Goal: Task Accomplishment & Management: Use online tool/utility

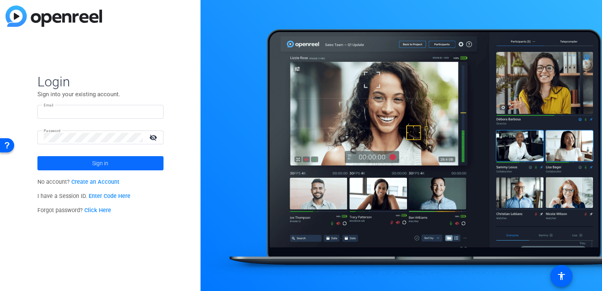
type input "[EMAIL_ADDRESS][DOMAIN_NAME]"
click at [134, 163] on span at bounding box center [100, 163] width 126 height 19
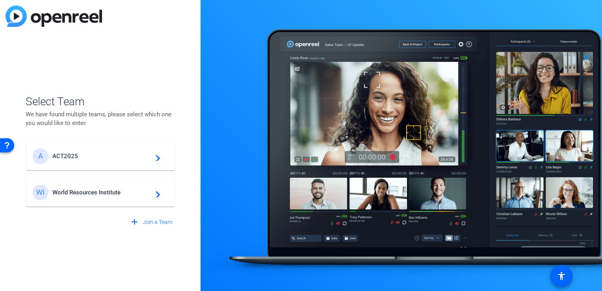
click at [128, 158] on span "ACT2025" at bounding box center [101, 156] width 99 height 7
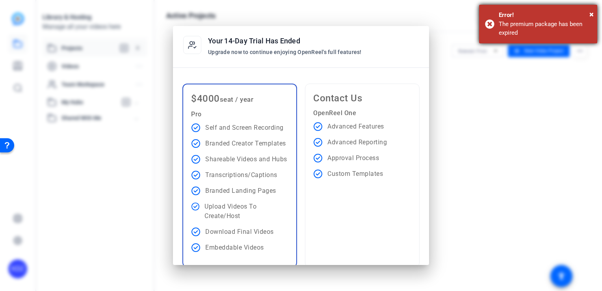
click at [596, 10] on div "× Error! The premium package has been expired" at bounding box center [538, 24] width 118 height 39
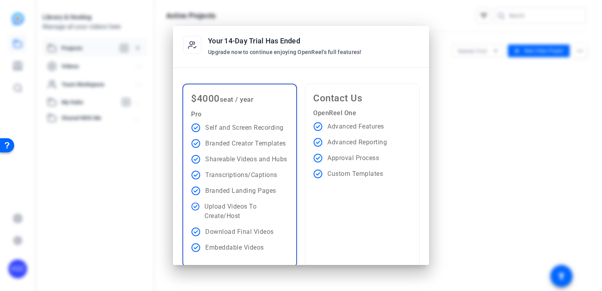
click at [499, 58] on div at bounding box center [301, 145] width 602 height 291
